Goal: Task Accomplishment & Management: Manage account settings

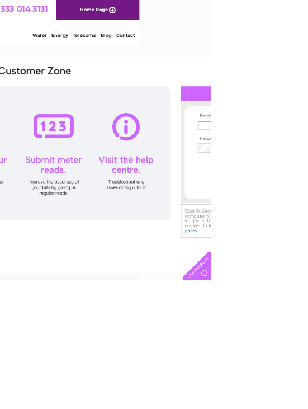
scroll to position [0, 104]
type input "methil282@hotmail.co.uk"
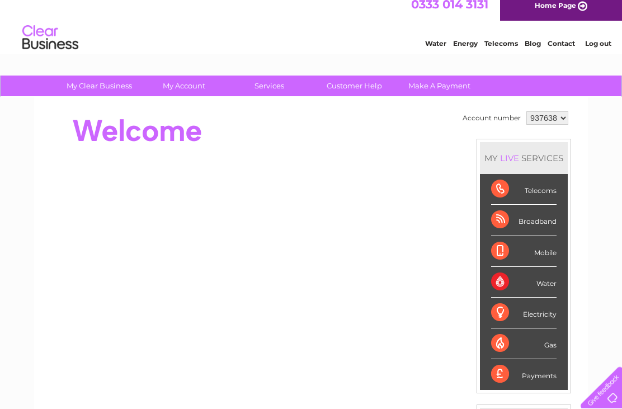
scroll to position [8, 0]
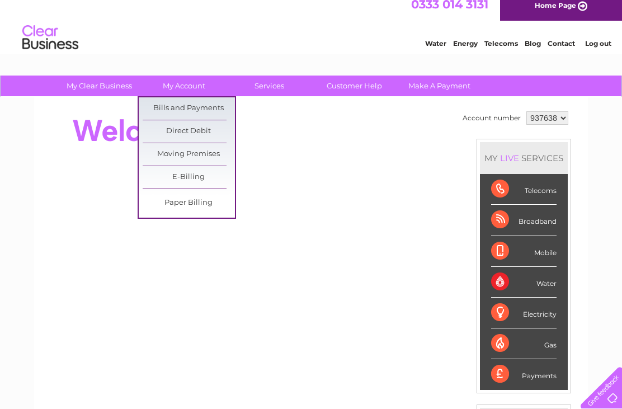
click at [216, 106] on link "Bills and Payments" at bounding box center [189, 108] width 92 height 22
click at [205, 97] on link "Bills and Payments" at bounding box center [189, 108] width 92 height 22
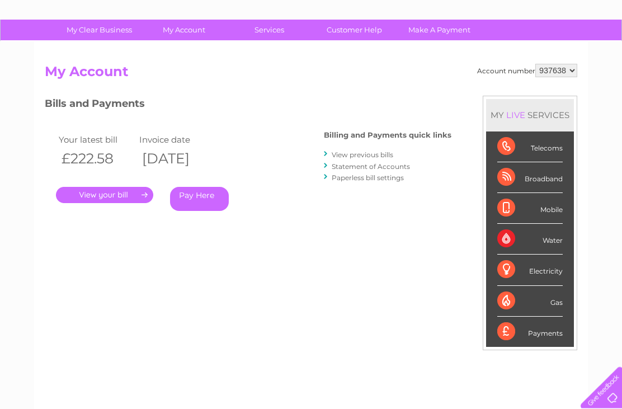
scroll to position [64, 0]
click at [121, 196] on link "." at bounding box center [104, 195] width 97 height 16
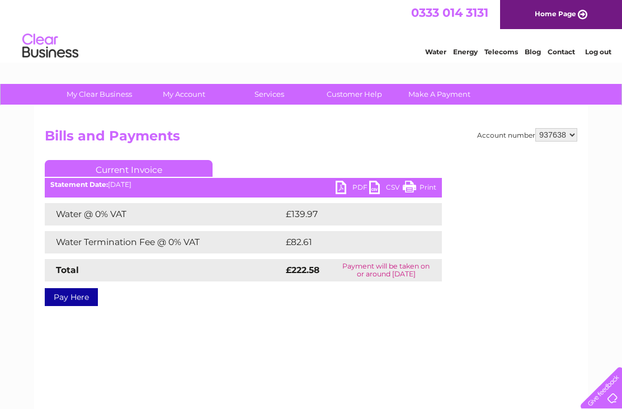
click at [354, 178] on ul "Current Invoice" at bounding box center [243, 170] width 397 height 21
click at [348, 182] on link "PDF" at bounding box center [353, 189] width 34 height 16
click at [605, 49] on link "Log out" at bounding box center [598, 52] width 26 height 8
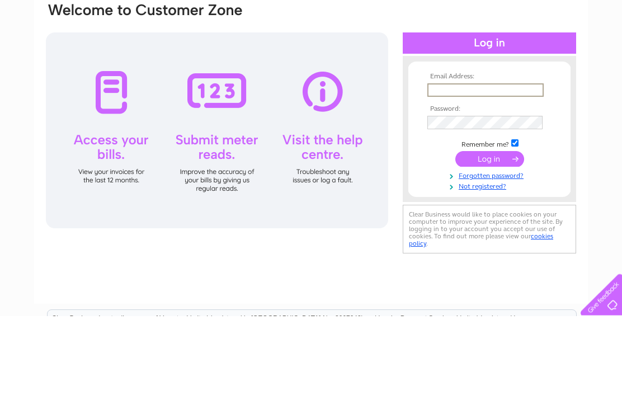
scroll to position [93, 0]
